Goal: Task Accomplishment & Management: Use online tool/utility

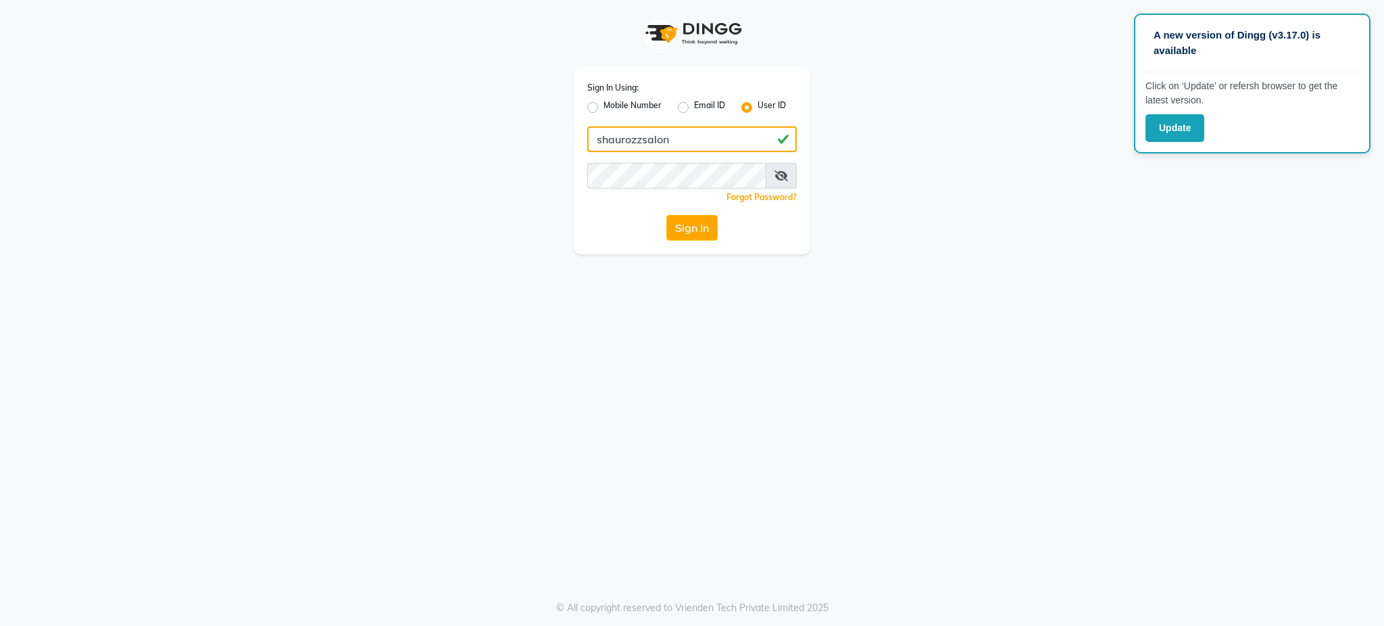
drag, startPoint x: 686, startPoint y: 134, endPoint x: 508, endPoint y: 147, distance: 178.2
click at [508, 147] on div "Sign In Using: Mobile Number Email ID User ID shaurozzsalon Remember me Forgot …" at bounding box center [692, 127] width 770 height 254
type input "shaurozzsalon"
click at [693, 226] on button "Sign In" at bounding box center [691, 228] width 51 height 26
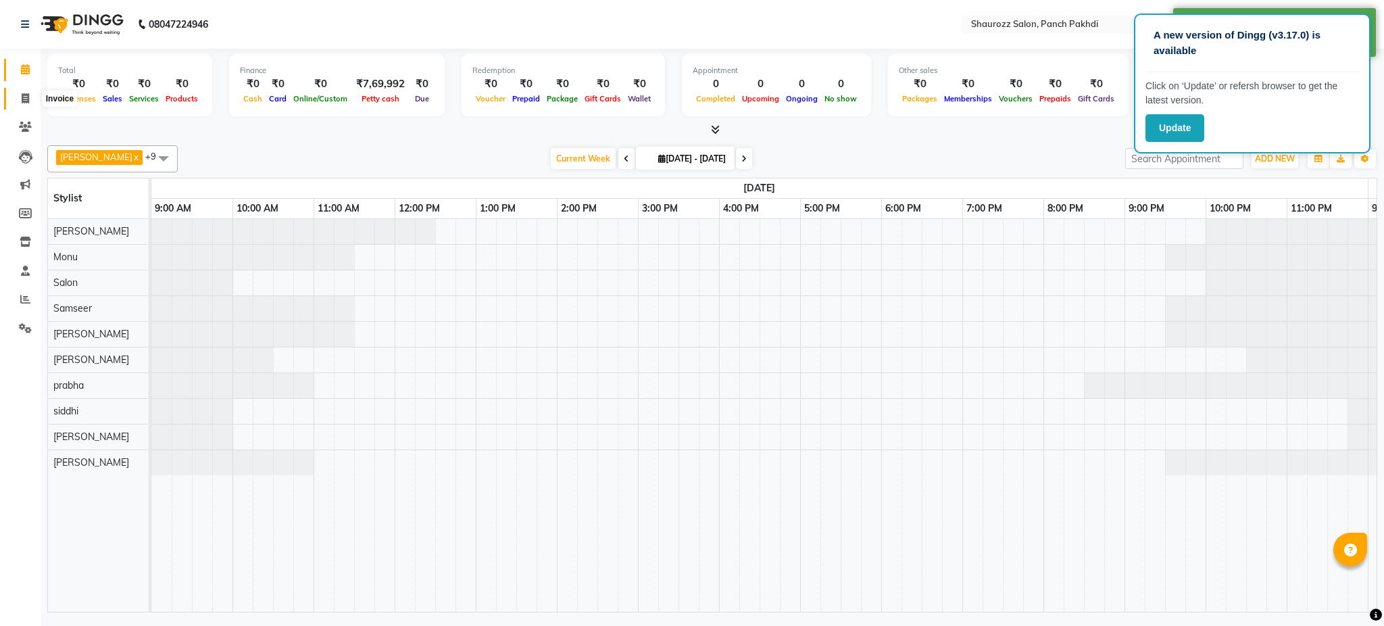
click at [14, 103] on span at bounding box center [26, 99] width 24 height 16
select select "service"
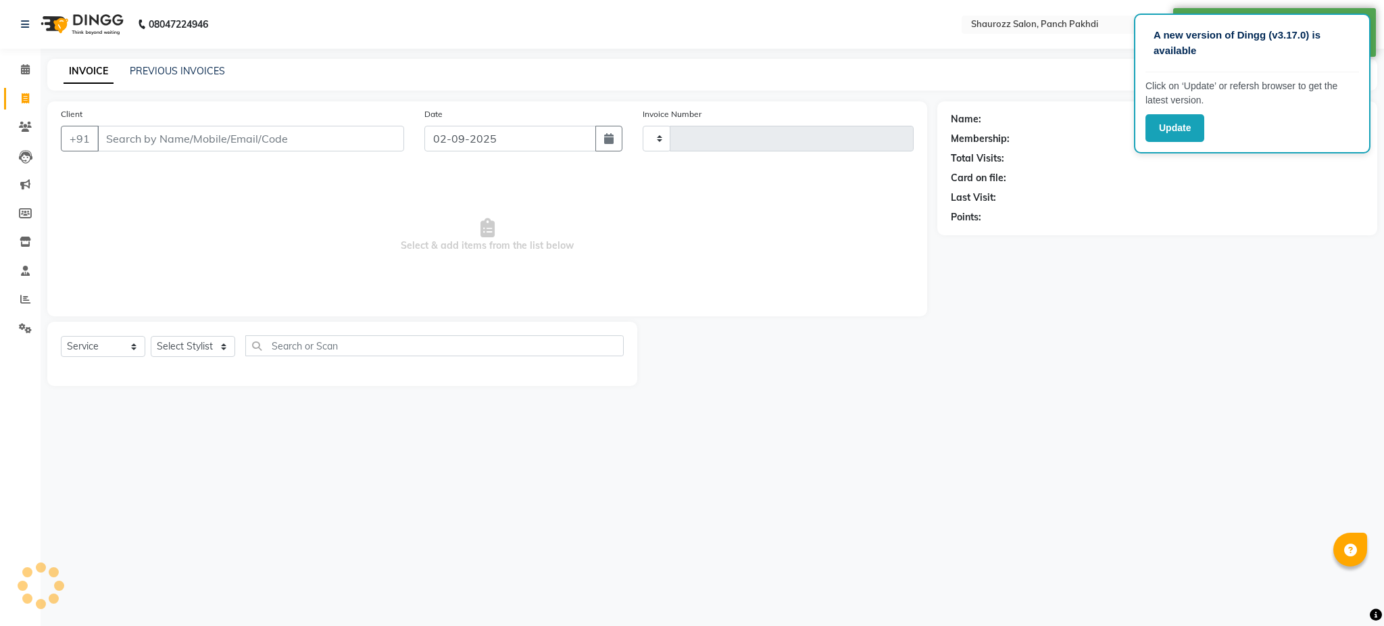
type input "2200"
select select "485"
click at [180, 64] on div "PREVIOUS INVOICES" at bounding box center [177, 71] width 95 height 14
click at [165, 78] on div "INVOICE PREVIOUS INVOICES" at bounding box center [144, 72] width 194 height 16
click at [191, 70] on link "PREVIOUS INVOICES" at bounding box center [177, 71] width 95 height 12
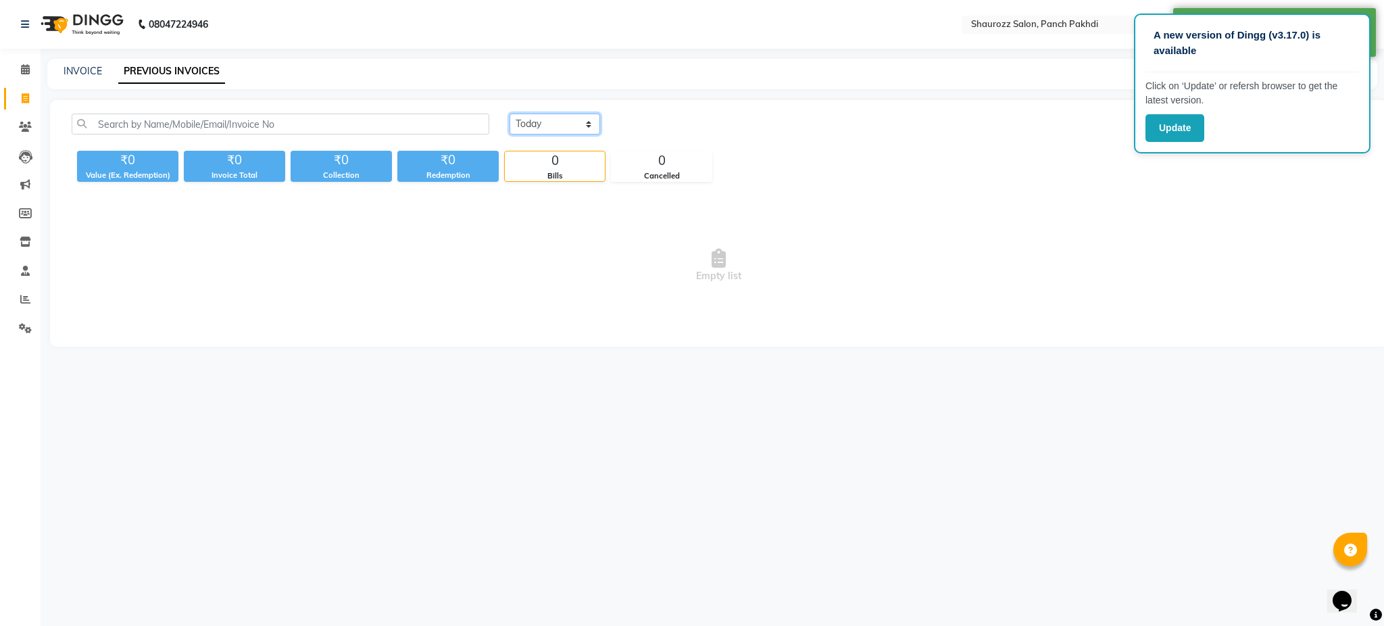
click at [537, 130] on select "Today Yesterday Custom Range" at bounding box center [555, 124] width 91 height 21
click at [510, 114] on select "Today Yesterday Custom Range" at bounding box center [555, 124] width 91 height 21
click at [572, 130] on select "Today Yesterday Custom Range" at bounding box center [560, 124] width 101 height 21
select select "yesterday"
click at [510, 114] on select "Today Yesterday Custom Range" at bounding box center [560, 124] width 101 height 21
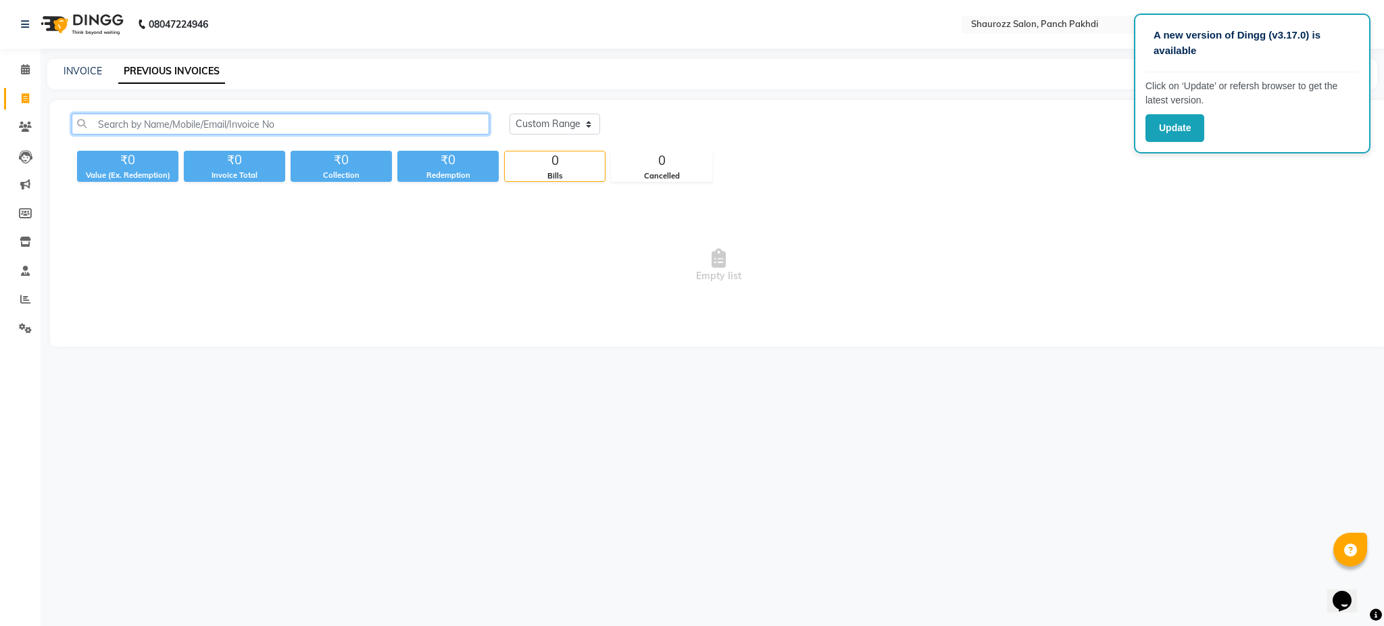
click at [185, 120] on input "text" at bounding box center [281, 124] width 418 height 21
click at [93, 74] on link "INVOICE" at bounding box center [83, 71] width 39 height 12
select select "485"
select select "service"
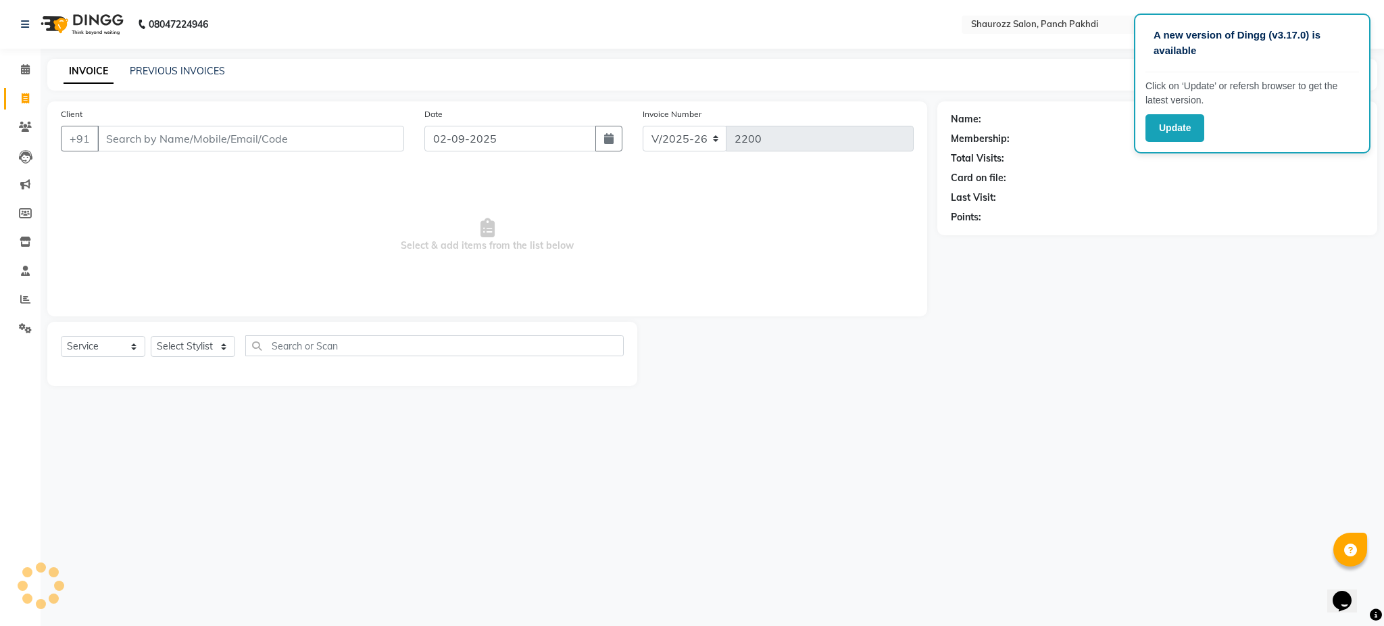
click at [239, 135] on input "Client" at bounding box center [250, 139] width 307 height 26
click at [182, 71] on link "PREVIOUS INVOICES" at bounding box center [177, 71] width 95 height 12
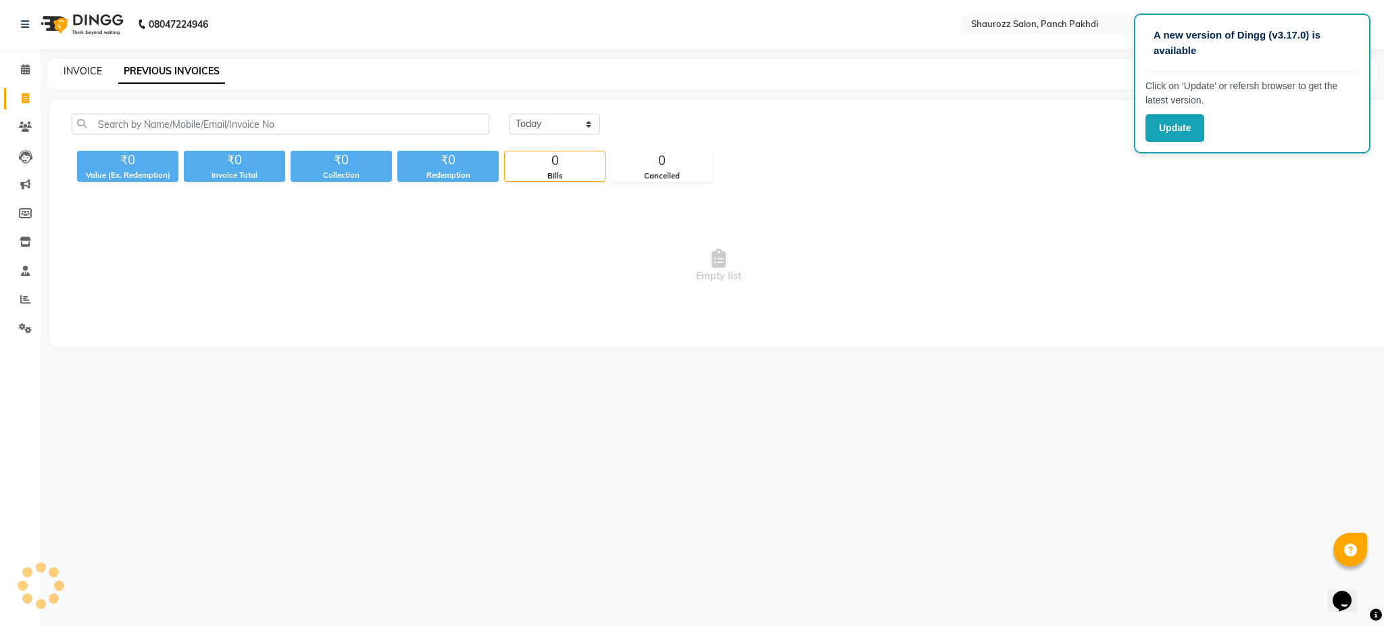
click at [95, 70] on link "INVOICE" at bounding box center [83, 71] width 39 height 12
select select "service"
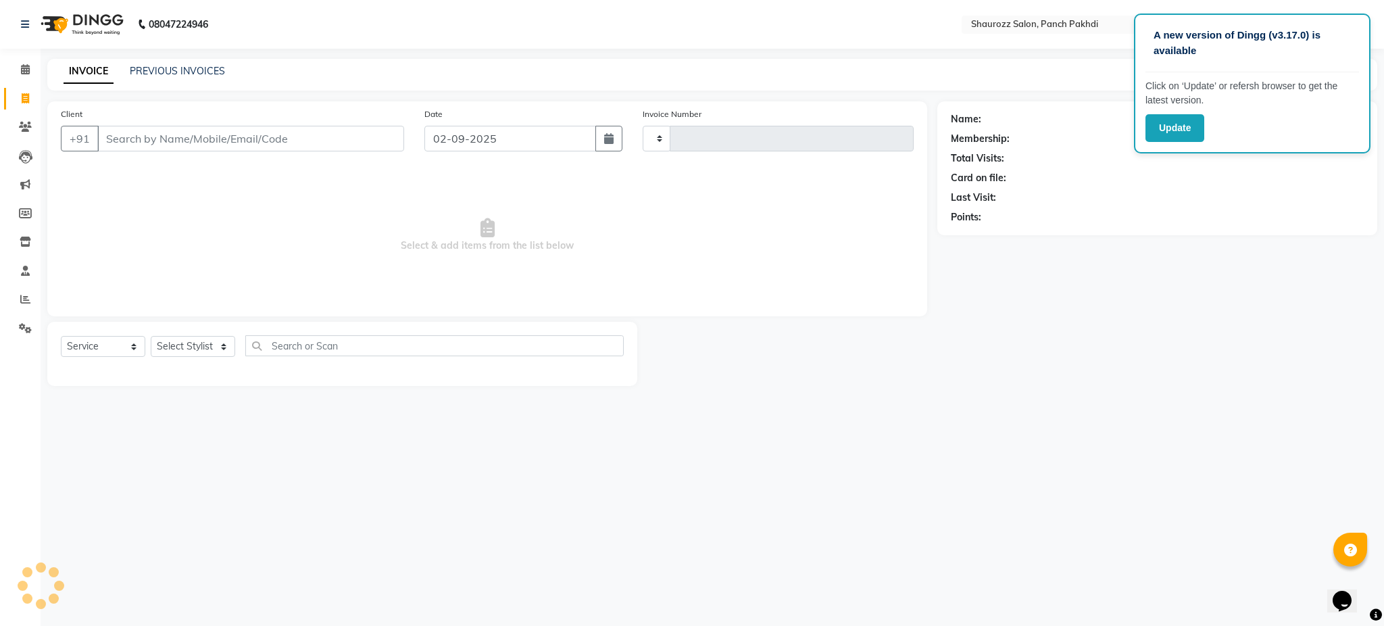
drag, startPoint x: 187, startPoint y: 112, endPoint x: 182, endPoint y: 128, distance: 16.7
click at [182, 127] on div "Client +91" at bounding box center [233, 134] width 364 height 55
drag, startPoint x: 182, startPoint y: 132, endPoint x: 180, endPoint y: 149, distance: 17.0
click at [180, 143] on input "Client" at bounding box center [250, 139] width 307 height 26
type input "2200"
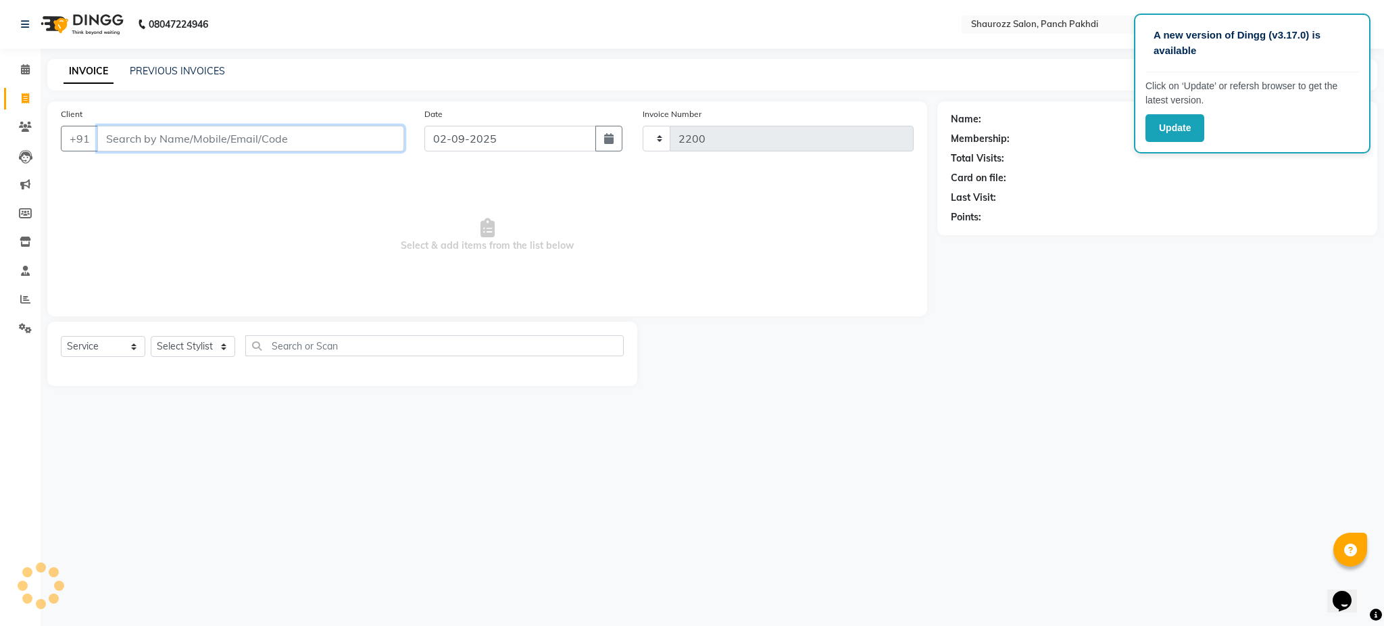
select select "485"
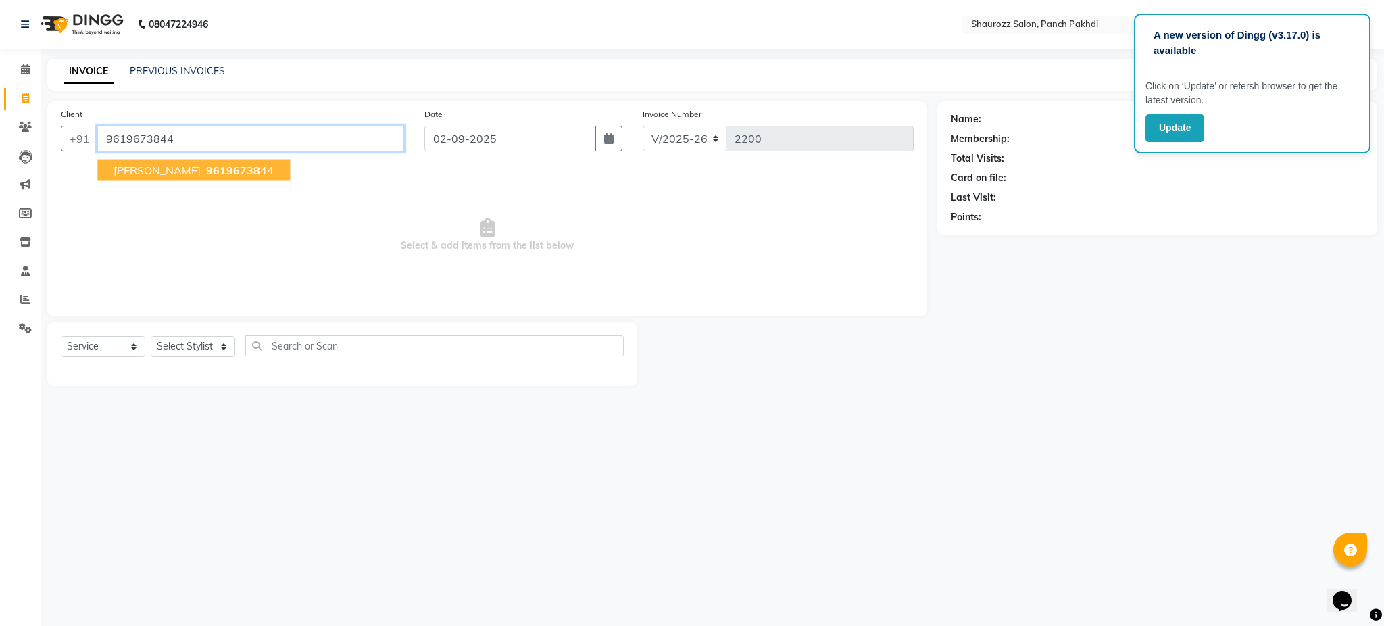
type input "9619673844"
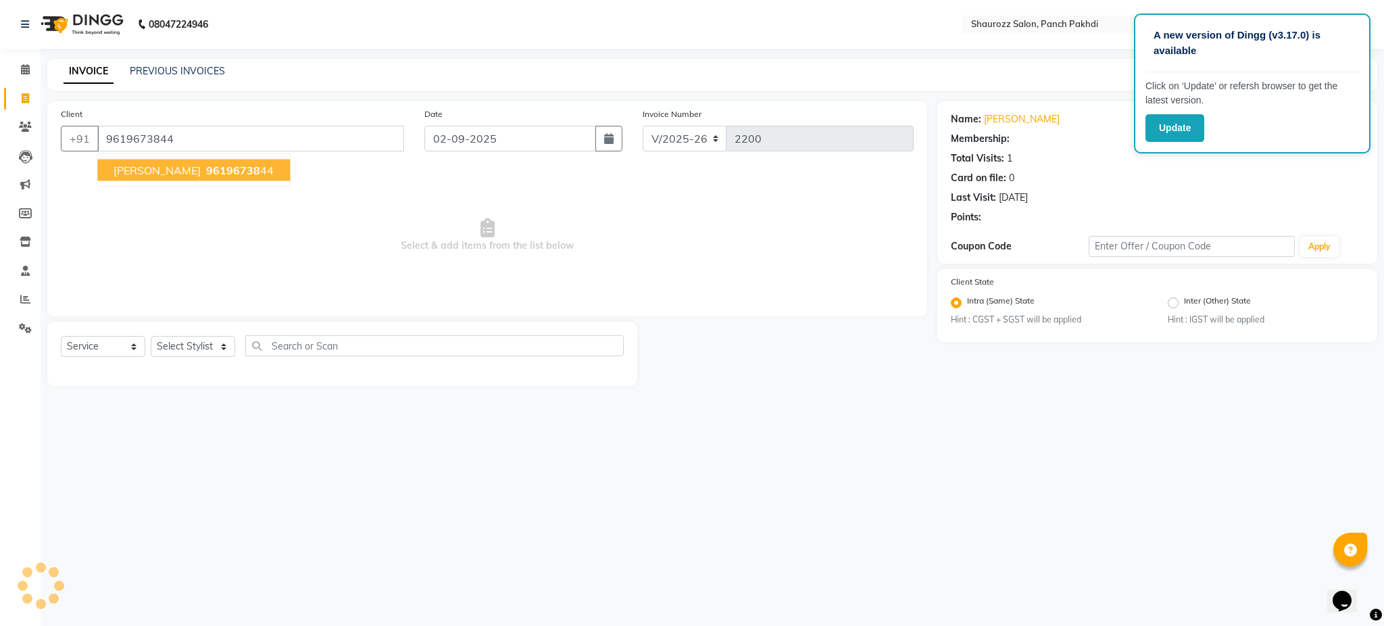
select select "1: Object"
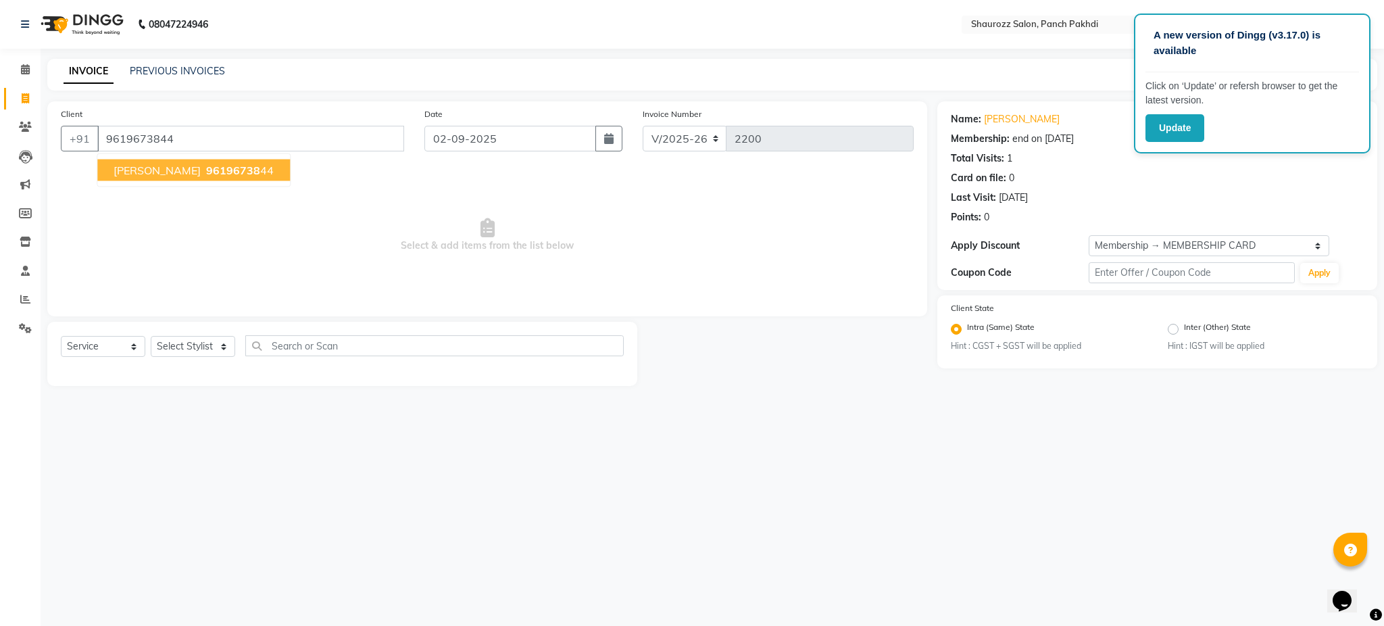
click at [201, 166] on span "Khushbu Agarwal" at bounding box center [157, 171] width 87 height 14
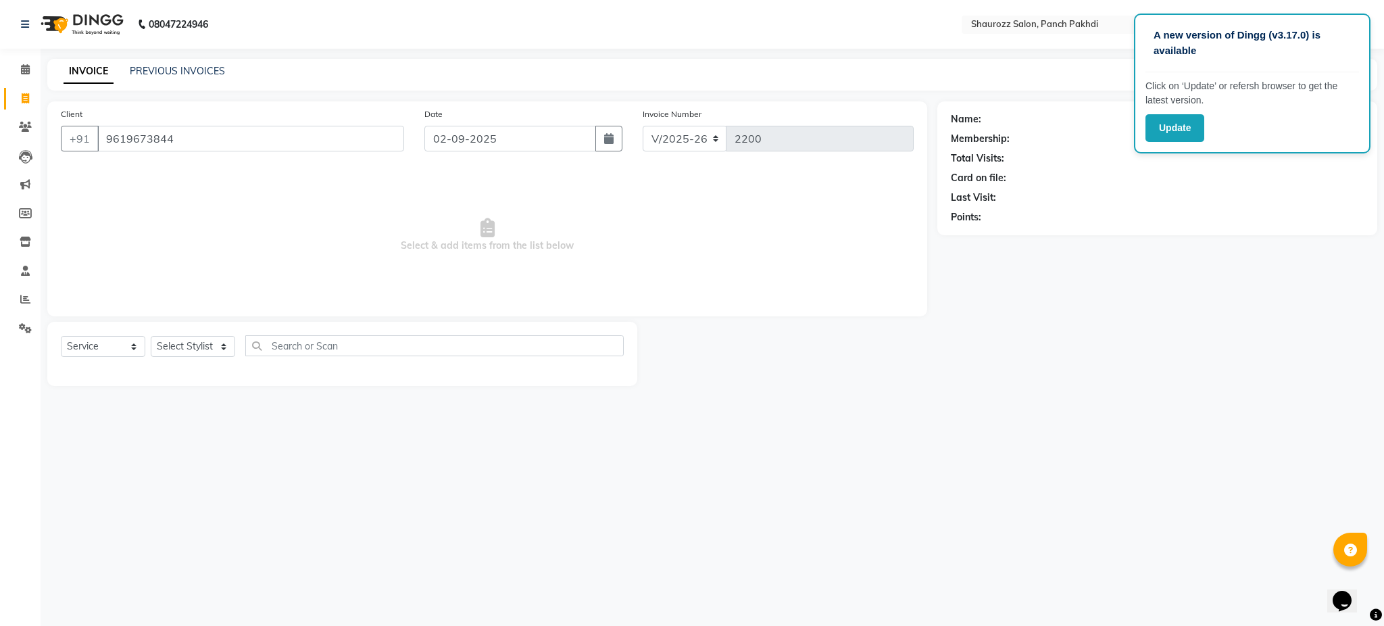
select select "1: Object"
click at [1206, 197] on div "Last Visit: 27-06-2025" at bounding box center [1157, 198] width 413 height 14
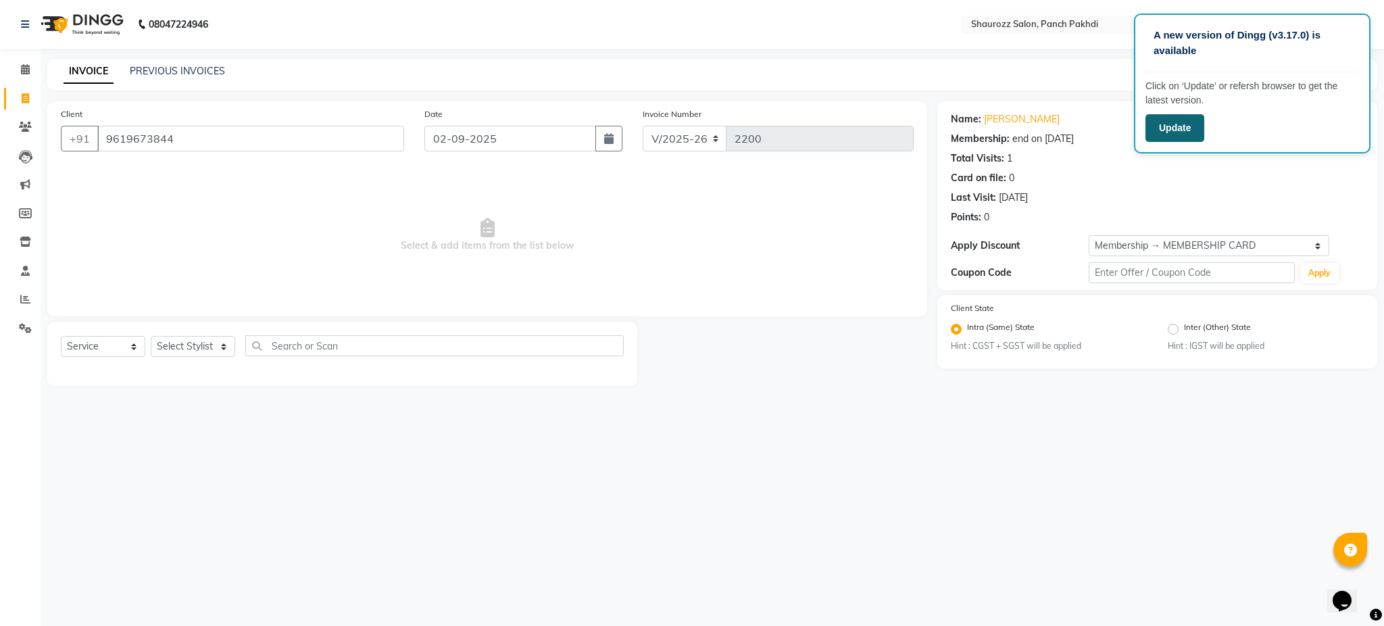
click at [1177, 130] on button "Update" at bounding box center [1175, 128] width 59 height 28
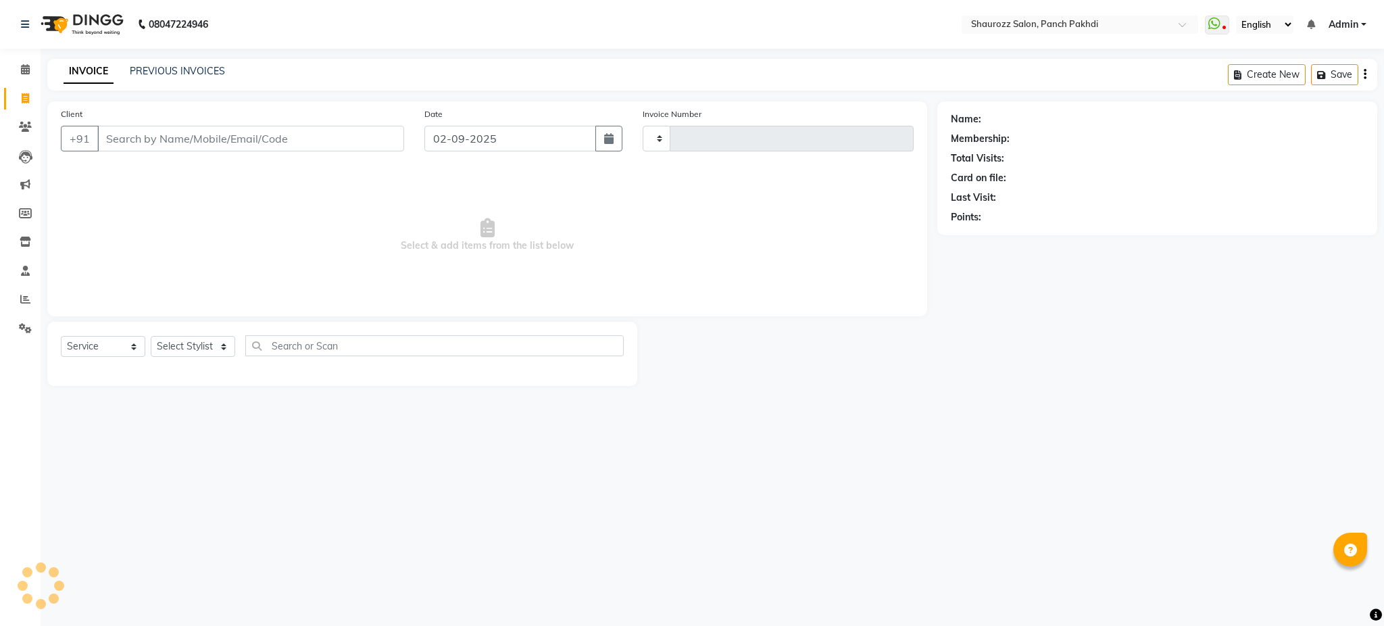
select select "service"
type input "2200"
select select "485"
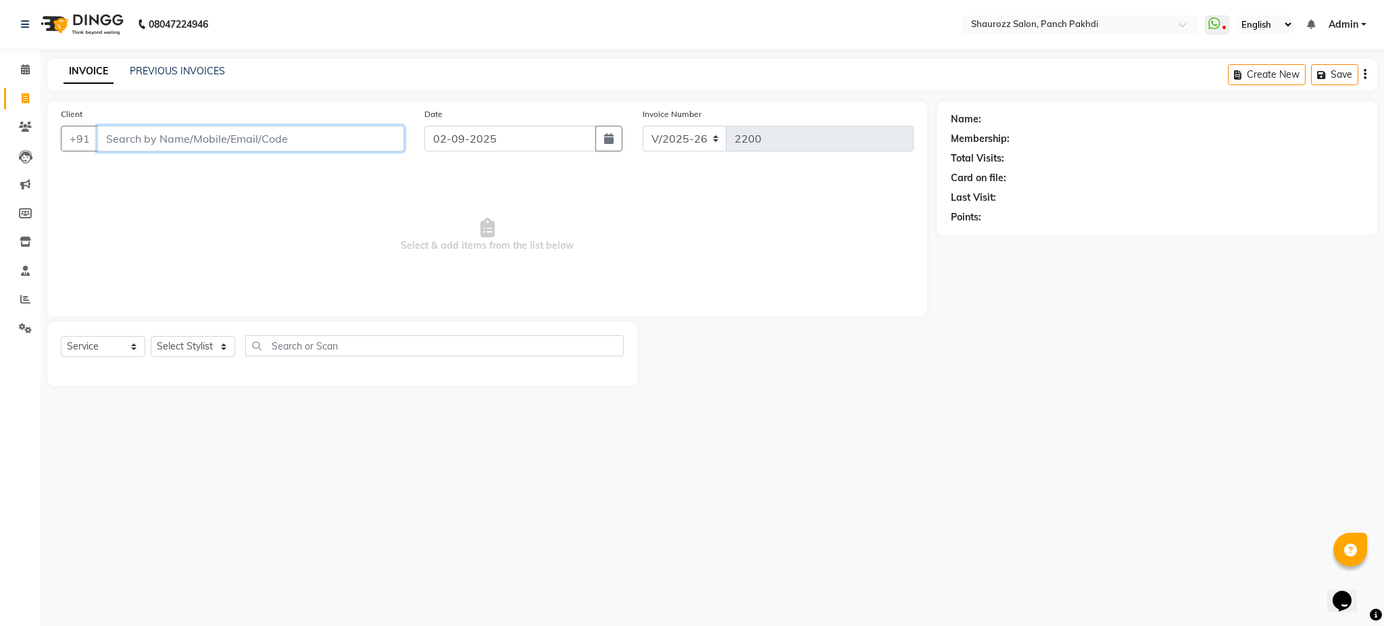
click at [164, 136] on input "Client" at bounding box center [250, 139] width 307 height 26
